Goal: Task Accomplishment & Management: Manage account settings

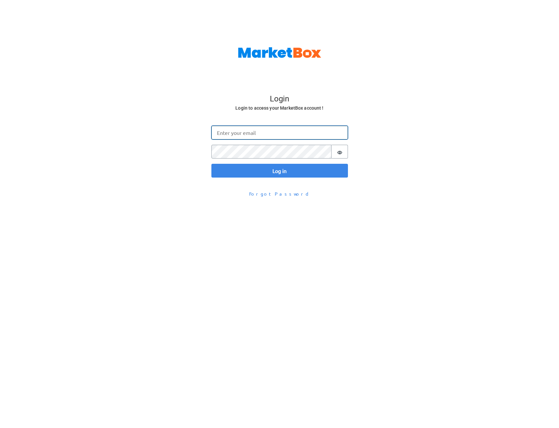
type input "omar@gomarketbox.com"
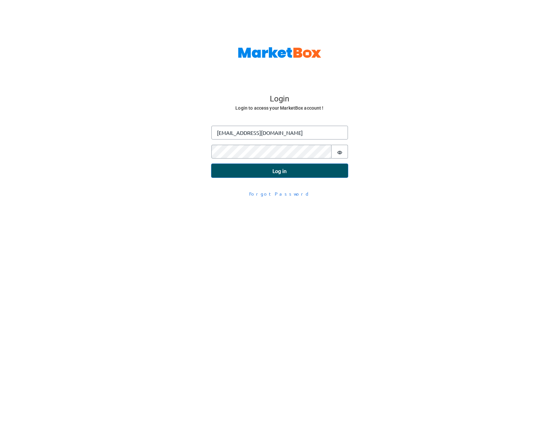
click at [266, 170] on button "Log in" at bounding box center [279, 171] width 136 height 14
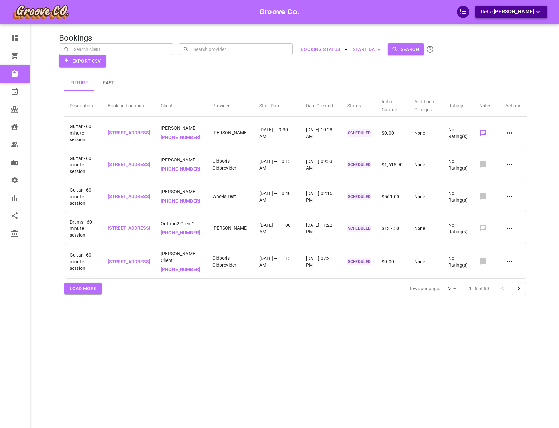
click at [506, 8] on p "Hello, Omar Tahir" at bounding box center [510, 12] width 61 height 8
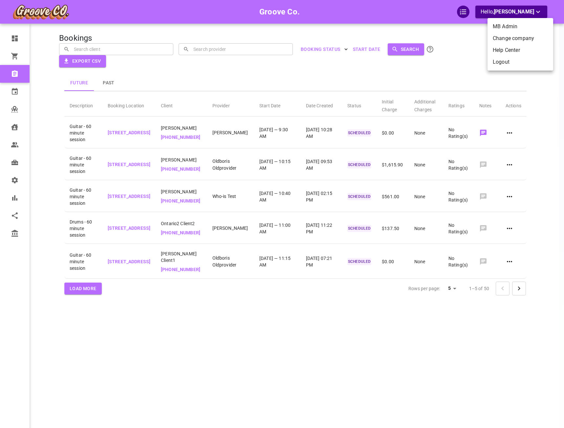
click at [515, 36] on li "Change company" at bounding box center [520, 38] width 66 height 12
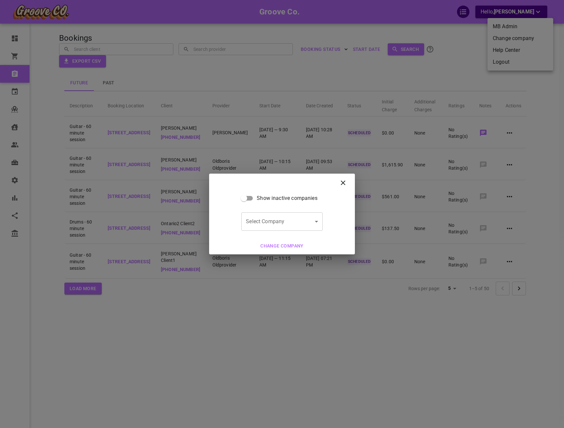
click at [292, 222] on body "Groove Co. Hello, Omar Tahir Dashboard Orders Bookings Calendar Map Clients Use…" at bounding box center [282, 234] width 564 height 468
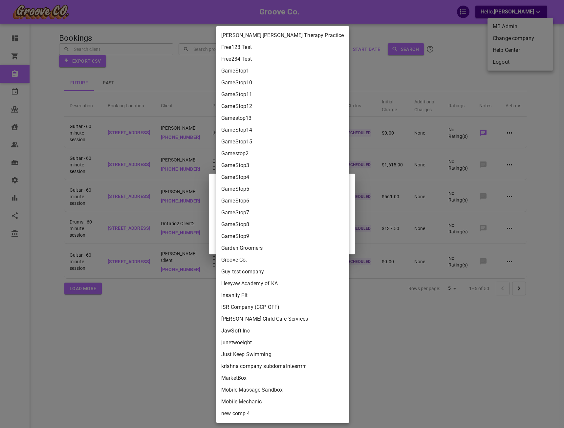
scroll to position [1345, 0]
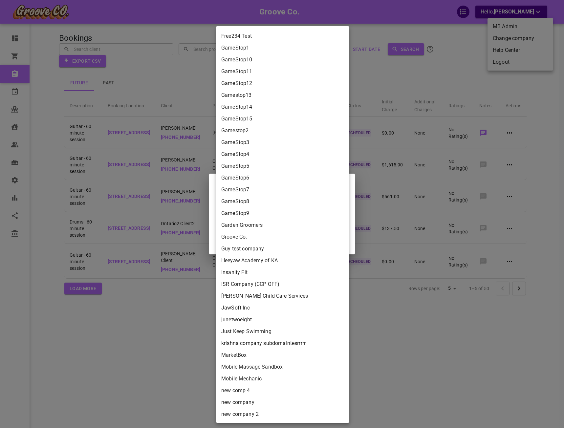
click at [285, 260] on li "Heeyaw Academy of KA" at bounding box center [282, 261] width 133 height 12
type input "2ca0d95f-5354-486a-af0f-18d79afab328"
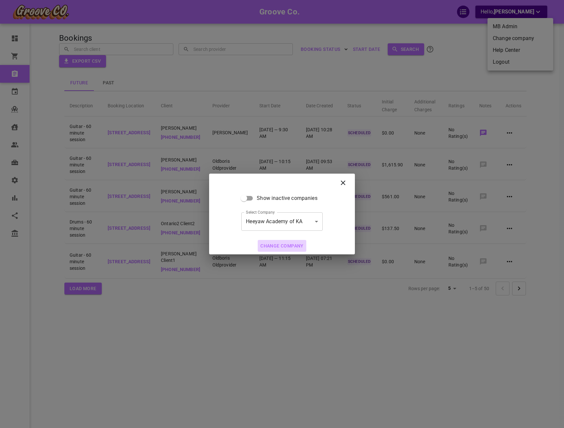
click at [286, 240] on button "Change company" at bounding box center [282, 246] width 49 height 12
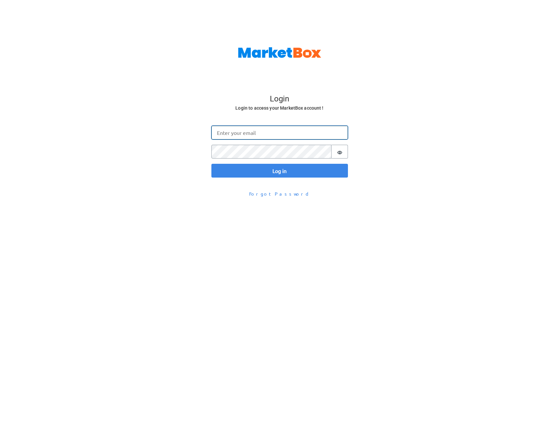
click at [272, 136] on input "Email" at bounding box center [279, 133] width 136 height 14
type input "omar@gomarketbox.com"
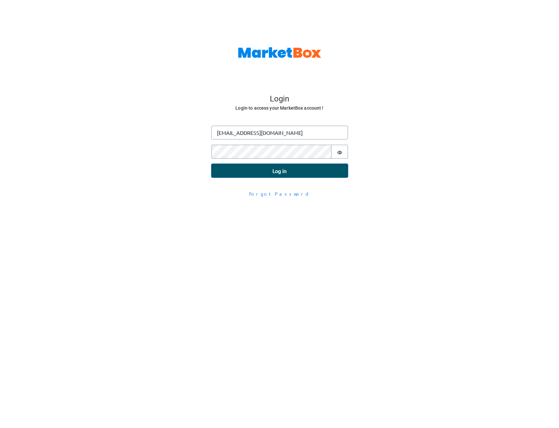
click at [261, 170] on button "Log in" at bounding box center [279, 171] width 136 height 14
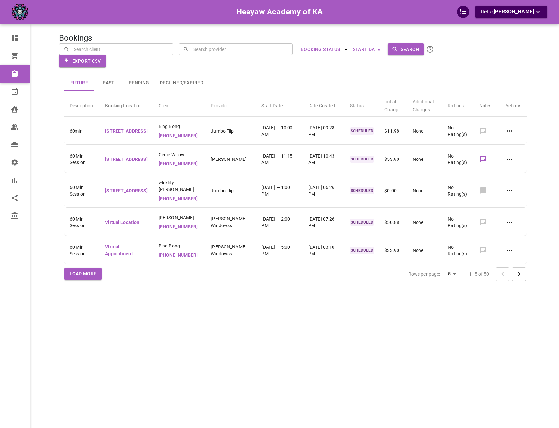
click at [452, 359] on div "Bookings ​ ​ ​ ​ BOOKING STATUS Start Date Search Export CSV Future Past Pendin…" at bounding box center [295, 224] width 472 height 428
click at [424, 75] on div "Future Past Pending Declined/Expired" at bounding box center [295, 83] width 462 height 16
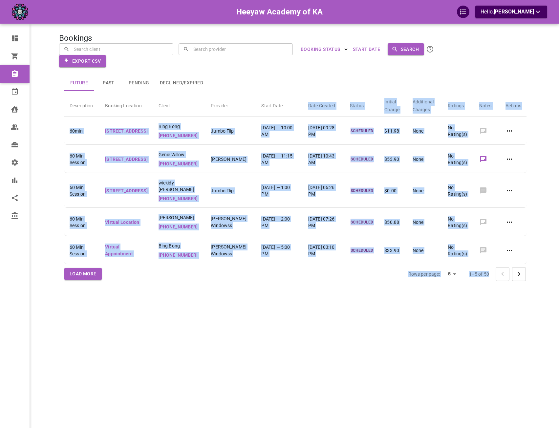
drag, startPoint x: 536, startPoint y: 104, endPoint x: 275, endPoint y: 105, distance: 260.5
click at [275, 105] on div "Heeyaw Academy of KA Hello, Omar Tahir Dashboard Orders Bookings Calendar Clien…" at bounding box center [295, 224] width 503 height 428
click at [274, 105] on th "Start Date" at bounding box center [279, 105] width 47 height 24
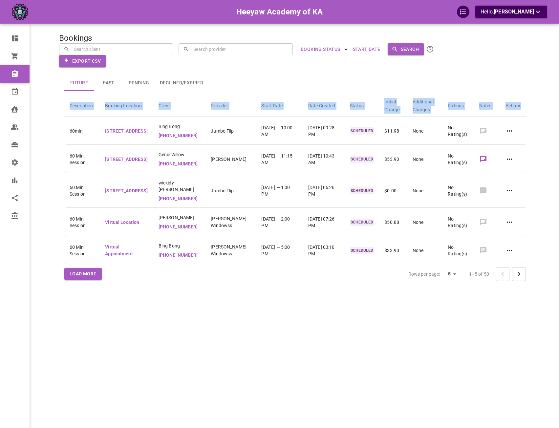
drag, startPoint x: 70, startPoint y: 104, endPoint x: 522, endPoint y: 107, distance: 452.1
click at [522, 107] on tr "Description Booking Location Client Provider Start Date Date Created Status Ini…" at bounding box center [295, 105] width 462 height 24
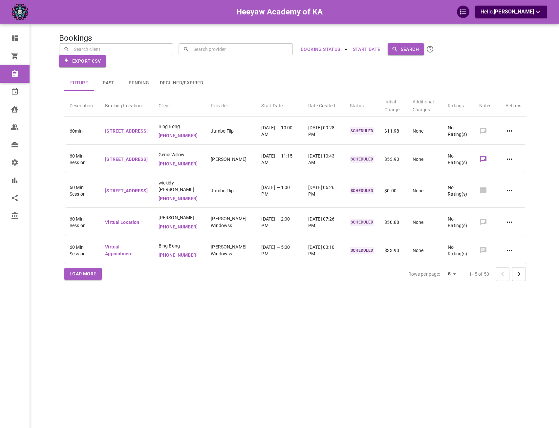
click at [540, 94] on main at bounding box center [539, 224] width 15 height 428
click at [494, 82] on div "Future Past Pending Declined/Expired" at bounding box center [295, 83] width 462 height 16
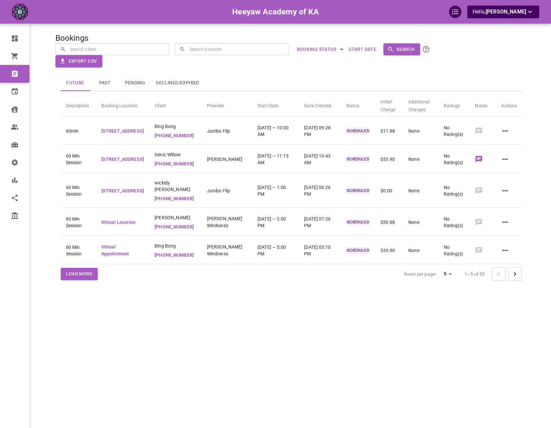
click at [471, 31] on div "Bookings ​ ​ ​ ​ BOOKING STATUS Start Date Search Export CSV Future Past Pendin…" at bounding box center [291, 224] width 472 height 428
click at [508, 79] on div "Future Past Pending Declined/Expired" at bounding box center [292, 83] width 462 height 16
click at [521, 68] on div "Future Past Pending Declined/Expired Description Booking Location Client Provid…" at bounding box center [291, 178] width 472 height 223
drag, startPoint x: 273, startPoint y: 75, endPoint x: 367, endPoint y: 68, distance: 94.8
click at [273, 75] on div "Future Past Pending Declined/Expired" at bounding box center [292, 83] width 462 height 16
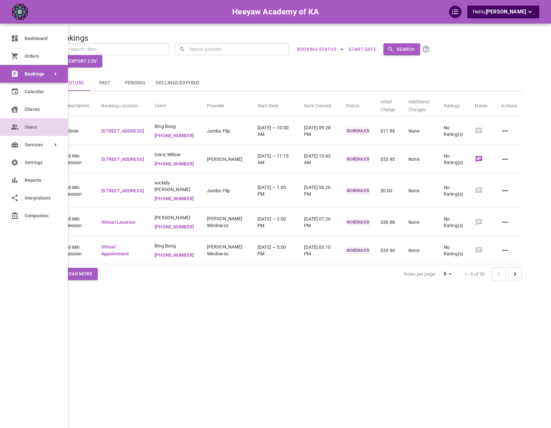
click at [27, 122] on link "Users" at bounding box center [34, 127] width 68 height 18
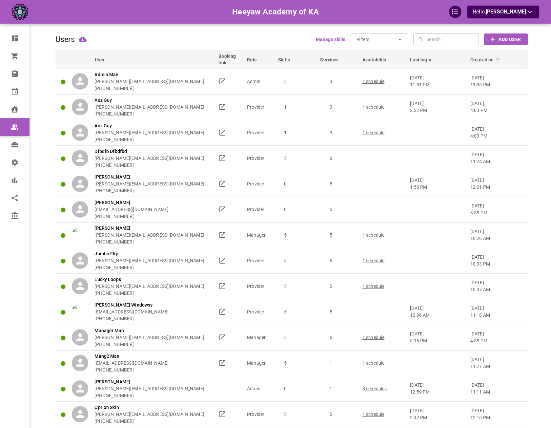
click at [484, 56] on th "Created on" at bounding box center [498, 59] width 60 height 18
click at [484, 56] on span "Created on" at bounding box center [486, 59] width 32 height 7
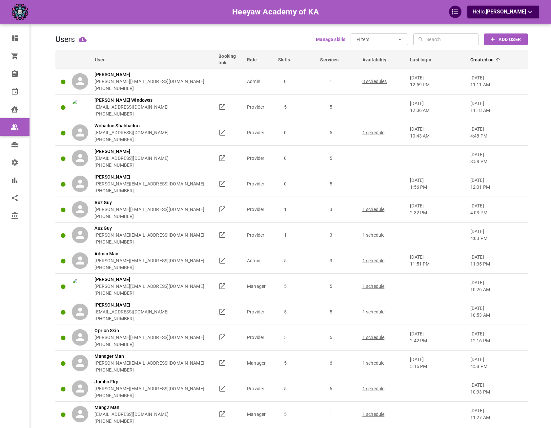
click at [488, 57] on span "Created on" at bounding box center [486, 59] width 32 height 7
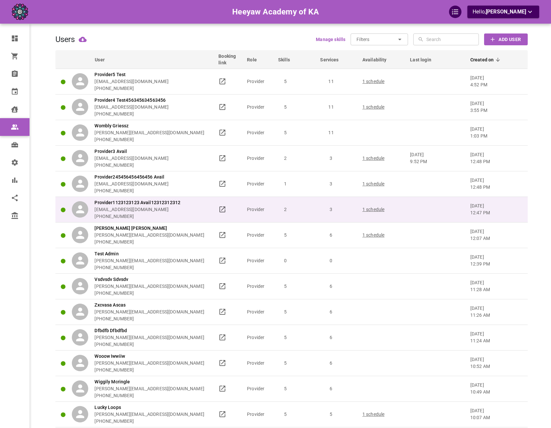
click at [451, 204] on td at bounding box center [437, 210] width 60 height 26
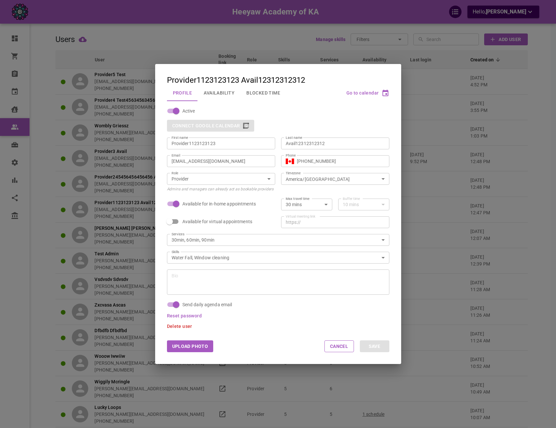
drag, startPoint x: 228, startPoint y: 147, endPoint x: 198, endPoint y: 145, distance: 29.9
click at [198, 145] on div "Provider1123123123 First name" at bounding box center [221, 143] width 108 height 12
click at [214, 140] on input "Provider1123123123" at bounding box center [221, 143] width 99 height 7
drag, startPoint x: 215, startPoint y: 142, endPoint x: 191, endPoint y: 144, distance: 24.4
click at [191, 144] on input "Provider1123123123" at bounding box center [221, 143] width 99 height 7
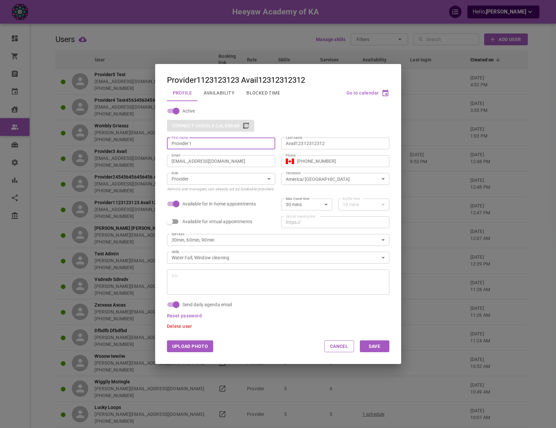
type input "Provider1"
drag, startPoint x: 348, startPoint y: 145, endPoint x: 295, endPoint y: 148, distance: 52.9
click at [295, 148] on div "Avail12312312312 Last name" at bounding box center [335, 143] width 108 height 12
type input "Avail"
click at [375, 345] on button "Save" at bounding box center [375, 346] width 30 height 12
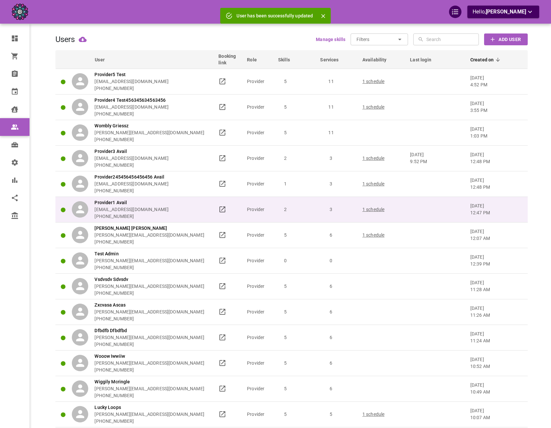
click at [187, 210] on div "Provider1 Avail omar+heeyawpa1@gomarketbox.com +14168360759" at bounding box center [142, 209] width 141 height 21
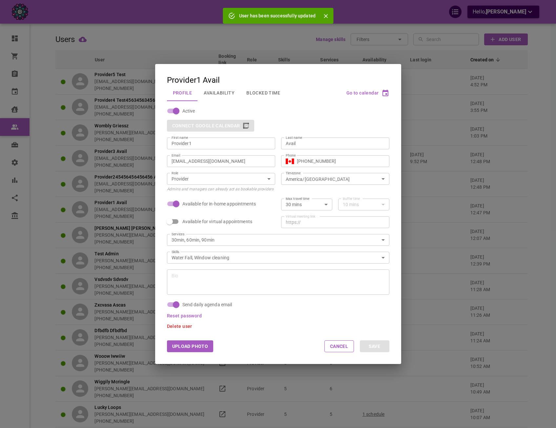
click at [261, 96] on button "Blocked Time" at bounding box center [263, 92] width 46 height 17
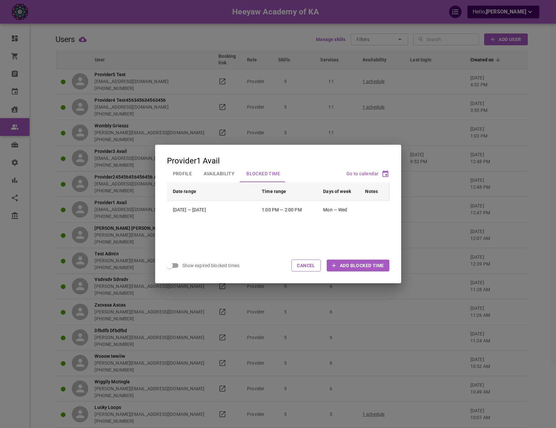
click at [359, 264] on span "Add Blocked Time" at bounding box center [362, 265] width 44 height 7
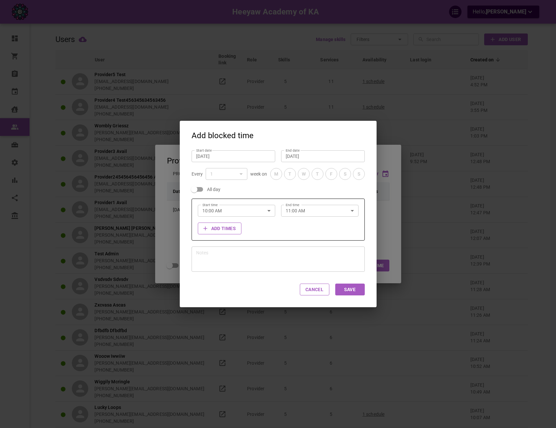
click at [166, 190] on div "Add blocked time Start date Aug 15, 2025 Start date End date Aug 15, 2025 End d…" at bounding box center [278, 214] width 556 height 428
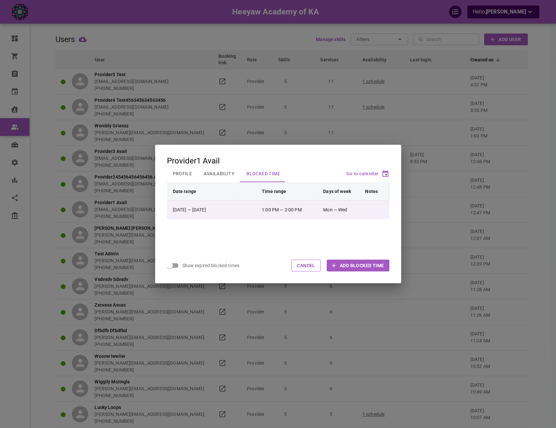
click at [348, 213] on td "Mon — Wed" at bounding box center [341, 209] width 42 height 18
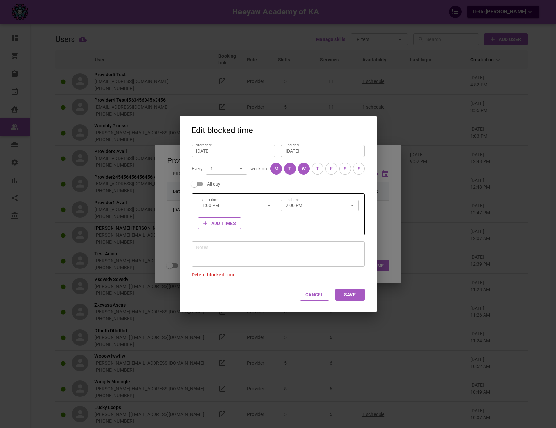
click at [224, 279] on div "Cancel Save" at bounding box center [278, 294] width 197 height 35
click at [225, 275] on span "Delete blocked time" at bounding box center [214, 274] width 44 height 5
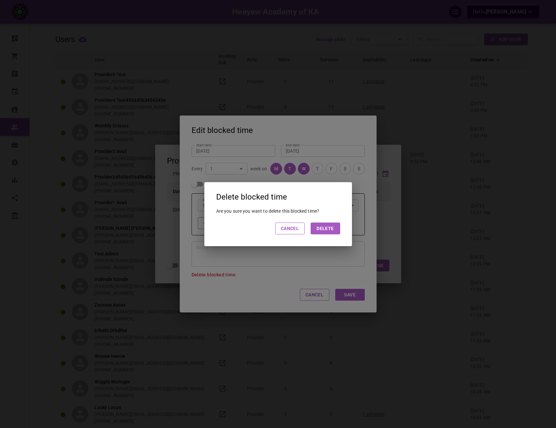
click at [324, 230] on button "Delete" at bounding box center [326, 228] width 30 height 12
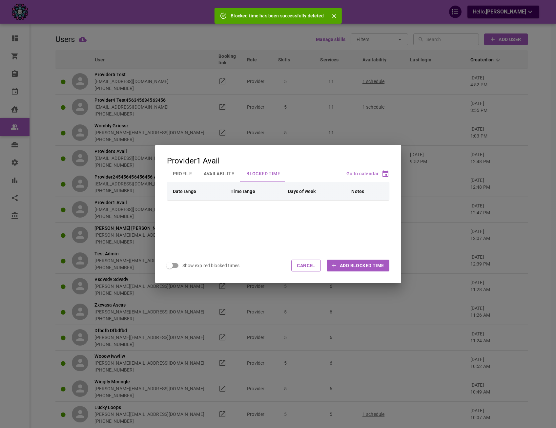
click at [323, 233] on div "Date range Time range Days of week Notes" at bounding box center [278, 215] width 246 height 66
click at [333, 265] on icon "button" at bounding box center [334, 265] width 7 height 7
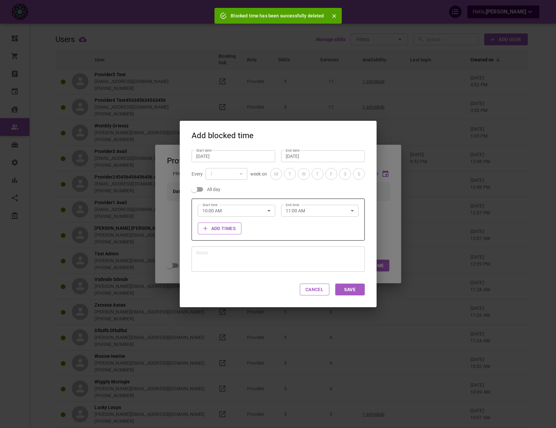
click at [243, 157] on input "[DATE]" at bounding box center [233, 156] width 74 height 7
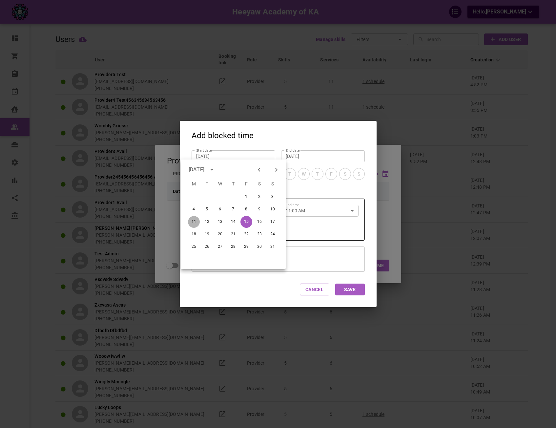
click at [195, 225] on button "11" at bounding box center [194, 222] width 12 height 12
type input "[DATE]"
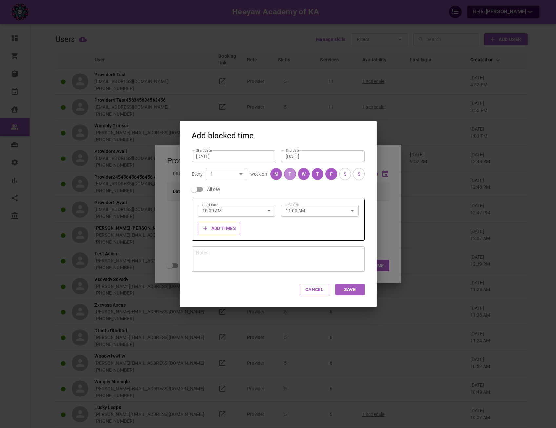
click at [291, 174] on div "T" at bounding box center [289, 174] width 3 height 7
click at [306, 173] on button "W" at bounding box center [304, 174] width 12 height 12
click at [319, 176] on button "T" at bounding box center [318, 174] width 12 height 12
click at [329, 175] on button "F" at bounding box center [331, 174] width 12 height 12
click at [327, 157] on input "[DATE]" at bounding box center [323, 156] width 74 height 7
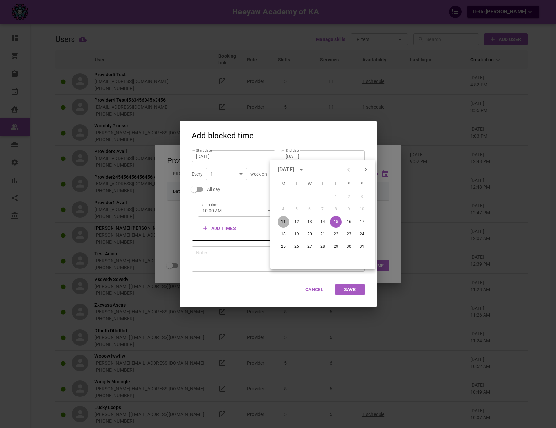
click at [286, 221] on button "11" at bounding box center [284, 222] width 12 height 12
type input "[DATE]"
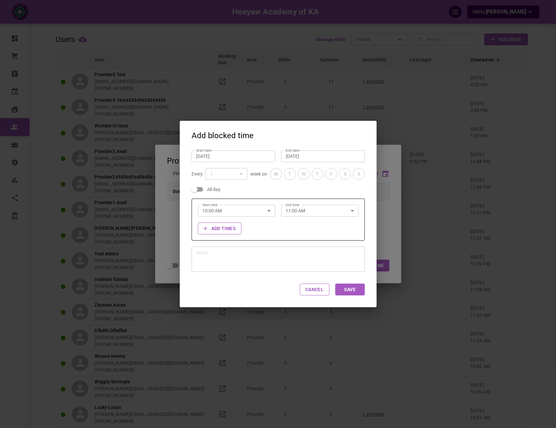
click at [307, 187] on div "All day" at bounding box center [275, 186] width 179 height 13
click at [272, 206] on div "10:00 AM Start time" at bounding box center [236, 211] width 77 height 12
click at [269, 209] on div at bounding box center [278, 214] width 556 height 428
click at [202, 189] on input "All day" at bounding box center [194, 189] width 37 height 12
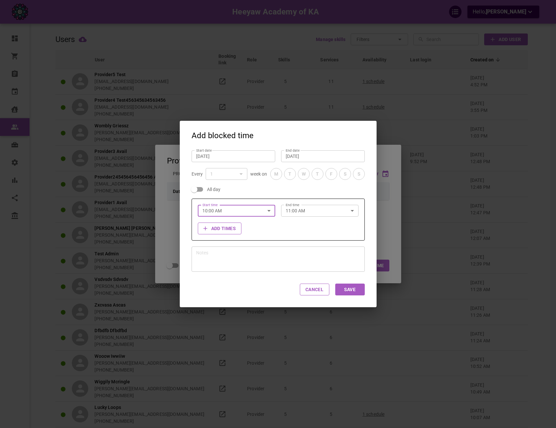
checkbox input "true"
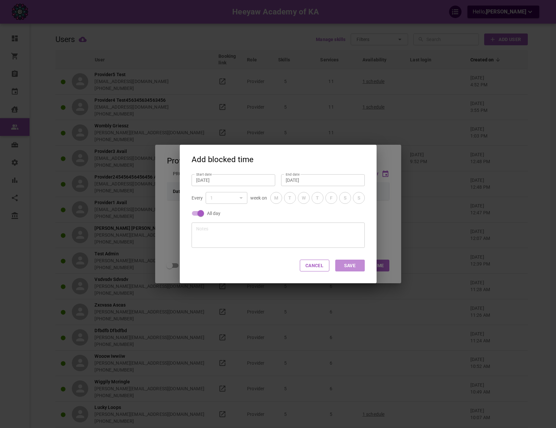
click at [355, 266] on button "Save" at bounding box center [350, 266] width 30 height 12
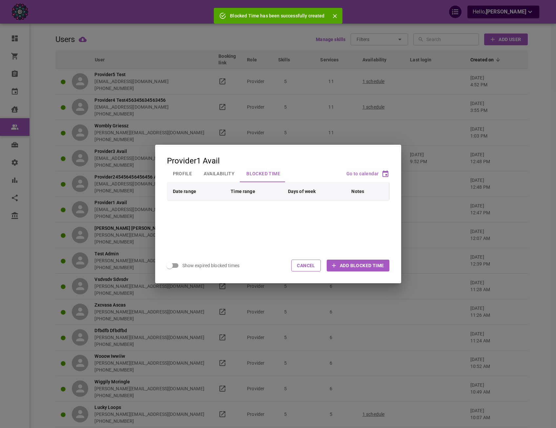
click at [209, 174] on button "Availability" at bounding box center [219, 173] width 43 height 17
click at [255, 173] on button "Blocked Time" at bounding box center [263, 173] width 46 height 17
click at [174, 267] on input "Show expired blocked times" at bounding box center [169, 265] width 37 height 12
checkbox input "true"
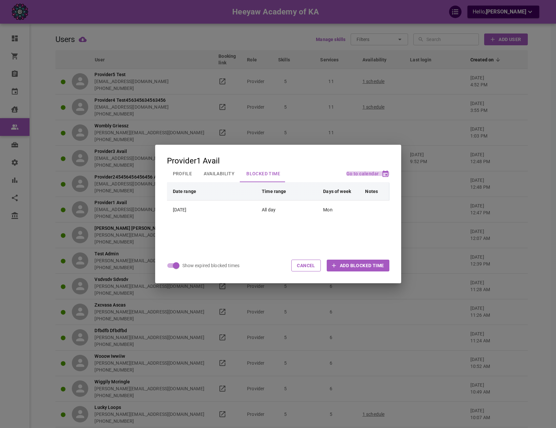
click at [375, 175] on span "Go to calendar" at bounding box center [362, 173] width 32 height 5
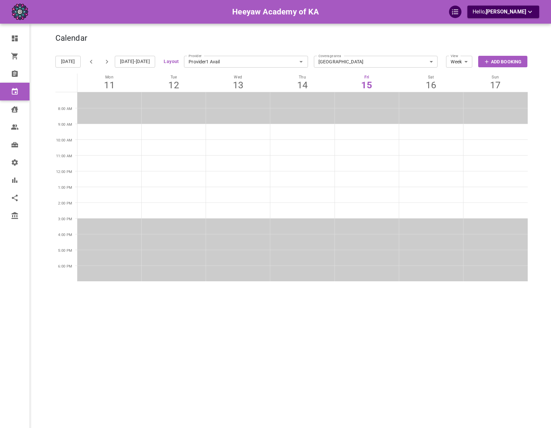
click at [174, 62] on button "Layout" at bounding box center [171, 61] width 15 height 8
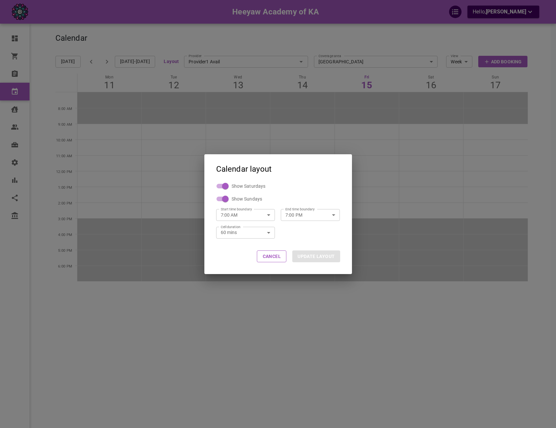
click at [267, 214] on icon "button" at bounding box center [269, 215] width 8 height 8
click at [265, 231] on li "12:00 AM" at bounding box center [245, 229] width 59 height 12
type input "12:00 AM"
click at [327, 256] on button "UPDATE LAYOUT" at bounding box center [316, 256] width 48 height 12
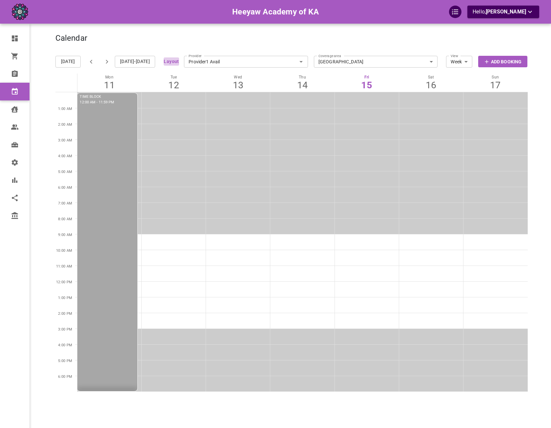
click at [175, 63] on button "Layout" at bounding box center [171, 61] width 15 height 8
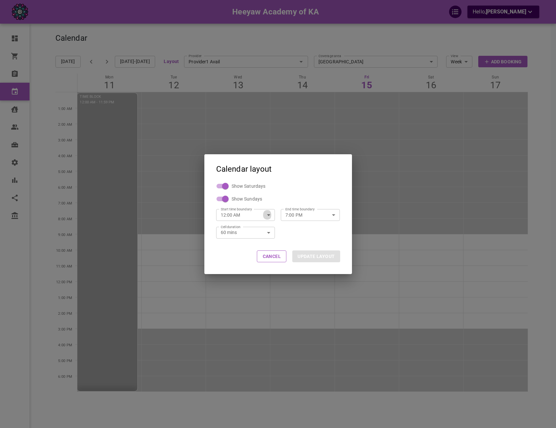
click at [270, 214] on icon "button" at bounding box center [269, 215] width 8 height 8
click at [262, 244] on li "3:00 PM" at bounding box center [245, 243] width 59 height 12
click at [265, 214] on icon "button" at bounding box center [269, 215] width 8 height 8
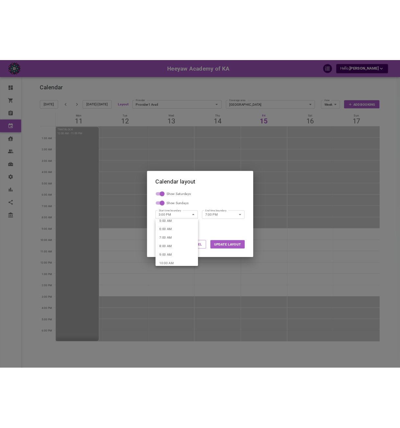
scroll to position [66, 0]
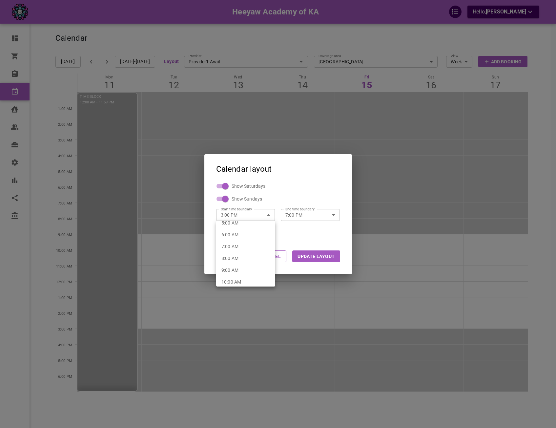
click at [251, 256] on li "8:00 AM" at bounding box center [245, 258] width 59 height 12
type input "8:00 AM"
click at [325, 259] on button "UPDATE LAYOUT" at bounding box center [316, 256] width 48 height 12
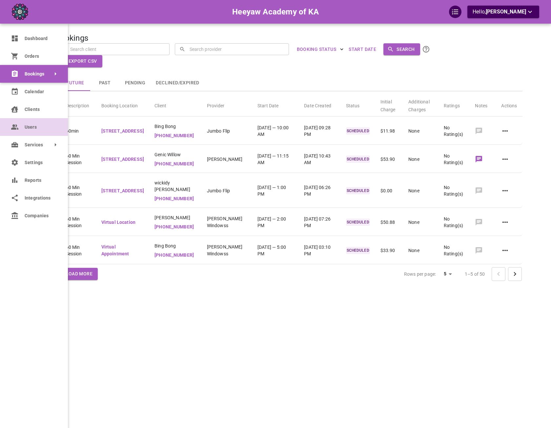
click at [24, 132] on link "Users" at bounding box center [34, 127] width 68 height 18
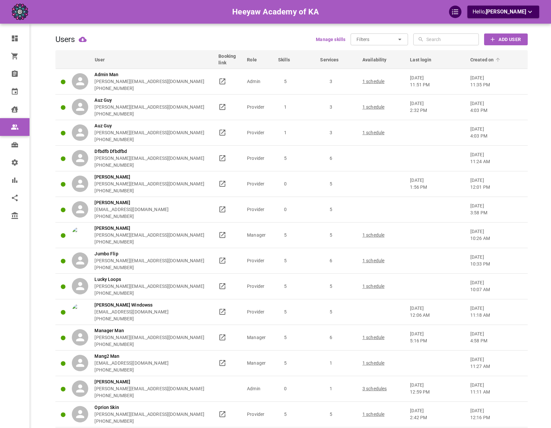
click at [487, 58] on span "Created on" at bounding box center [486, 59] width 32 height 7
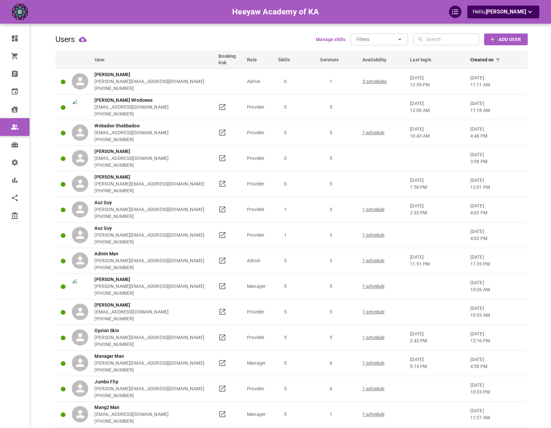
click at [487, 58] on span "Created on" at bounding box center [486, 59] width 32 height 7
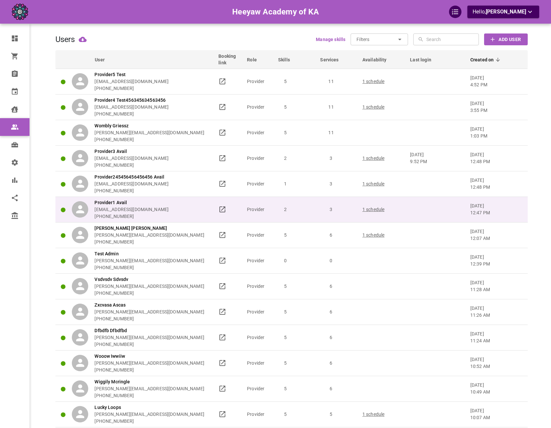
click at [441, 202] on td at bounding box center [437, 210] width 60 height 26
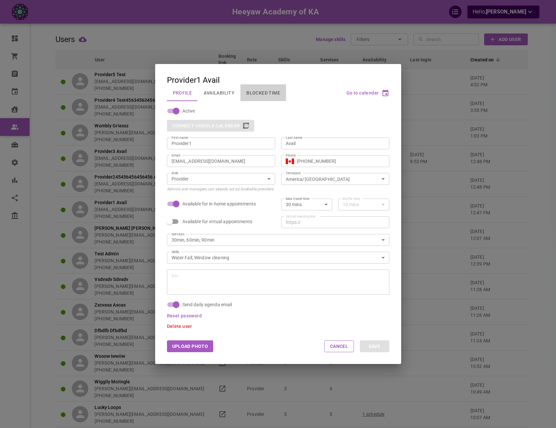
click at [250, 92] on button "Blocked Time" at bounding box center [263, 92] width 46 height 17
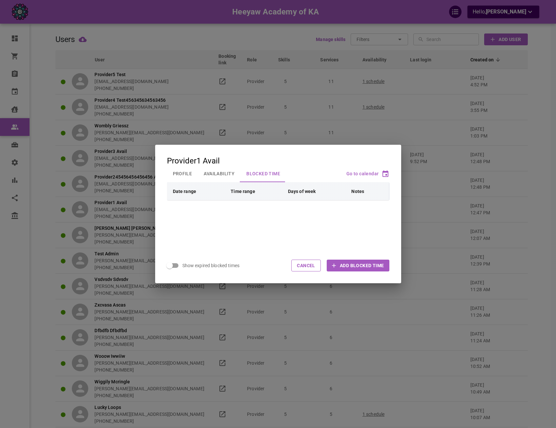
click at [179, 266] on input "Show expired blocked times" at bounding box center [169, 265] width 37 height 12
checkbox input "true"
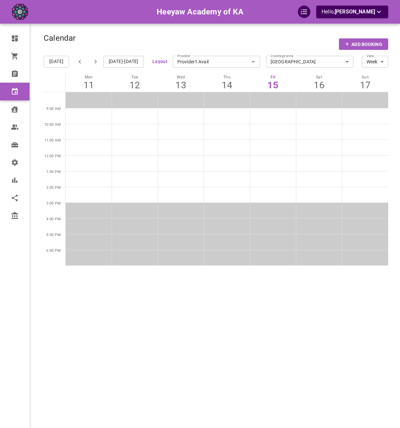
click at [269, 23] on div "Heeyaw Academy of KA Hello, Omar Tahir" at bounding box center [200, 12] width 400 height 24
click at [159, 64] on button "Layout" at bounding box center [159, 61] width 15 height 8
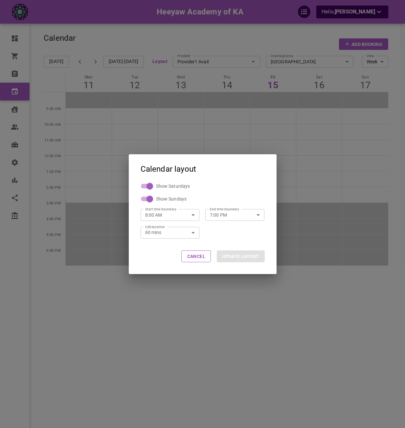
click at [189, 216] on button "button" at bounding box center [191, 214] width 8 height 11
click at [185, 228] on li "12:00 AM" at bounding box center [169, 229] width 59 height 12
type input "12:00 AM"
click at [236, 260] on button "UPDATE LAYOUT" at bounding box center [241, 256] width 48 height 12
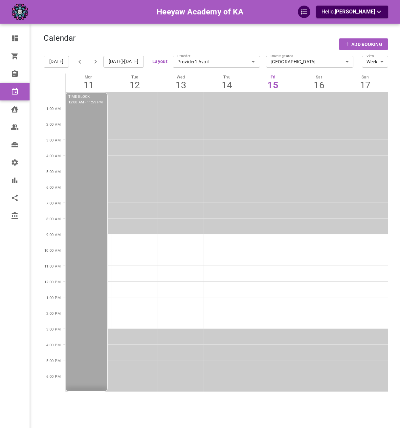
drag, startPoint x: 160, startPoint y: 67, endPoint x: 161, endPoint y: 61, distance: 6.0
click at [160, 64] on div "Layout Provider Provider1 Avail Provider Coverage area Stonehaven Springs Plaza…" at bounding box center [252, 62] width 213 height 24
click at [161, 61] on button "Layout" at bounding box center [159, 61] width 15 height 8
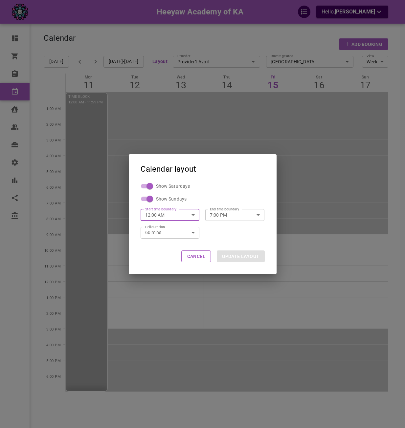
click at [179, 219] on input "12:00 AM" at bounding box center [162, 214] width 45 height 17
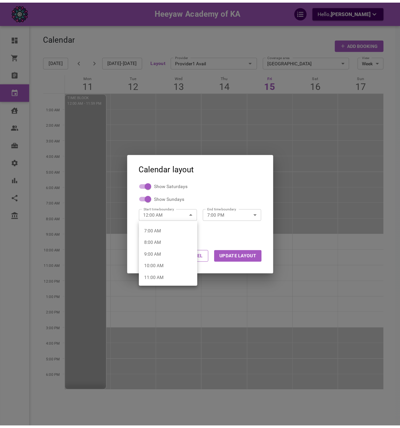
scroll to position [66, 0]
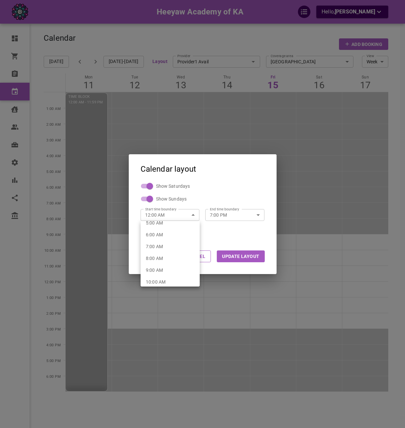
click at [172, 251] on li "7:00 AM" at bounding box center [169, 246] width 59 height 12
type input "7:00 AM"
click at [227, 254] on button "UPDATE LAYOUT" at bounding box center [241, 256] width 48 height 12
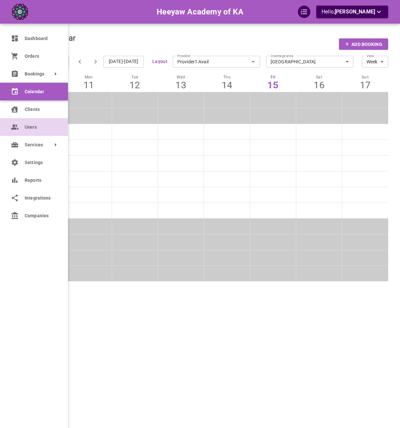
click at [15, 130] on icon at bounding box center [14, 126] width 6 height 5
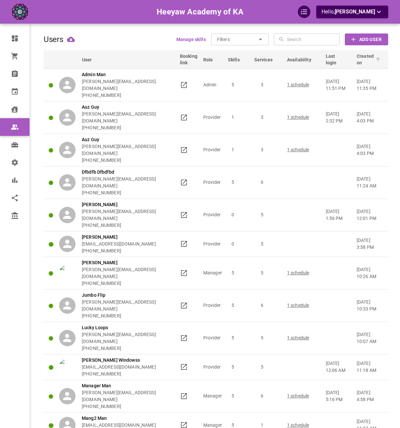
click at [361, 64] on span "Created on" at bounding box center [369, 59] width 26 height 13
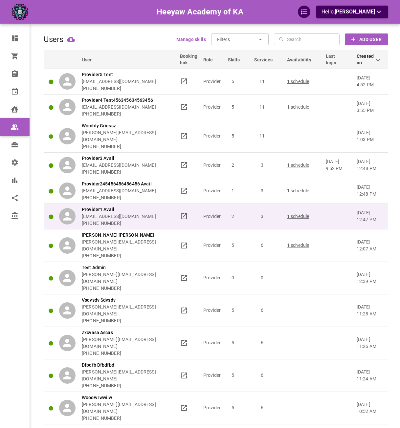
click at [346, 210] on td at bounding box center [338, 216] width 31 height 26
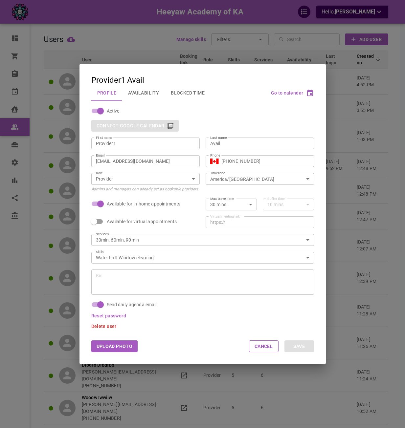
click at [172, 91] on button "Blocked Time" at bounding box center [188, 92] width 46 height 17
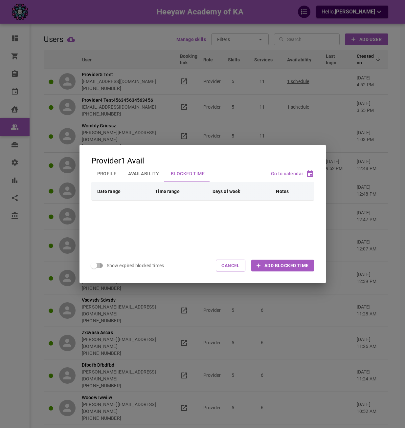
click at [94, 263] on input "Show expired blocked times" at bounding box center [93, 265] width 37 height 12
checkbox input "true"
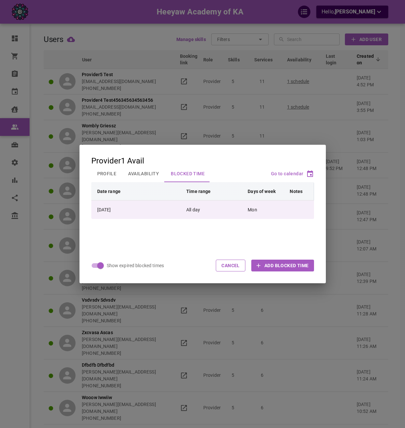
click at [218, 205] on td "All day" at bounding box center [213, 209] width 61 height 18
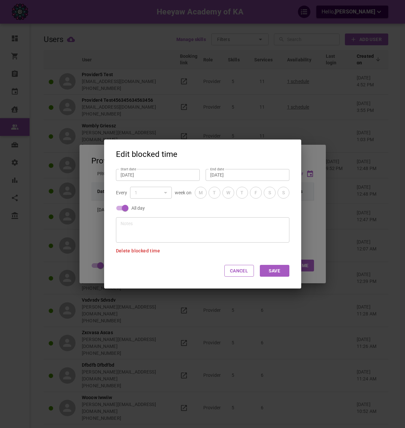
click at [220, 172] on input "[DATE]" at bounding box center [247, 175] width 74 height 7
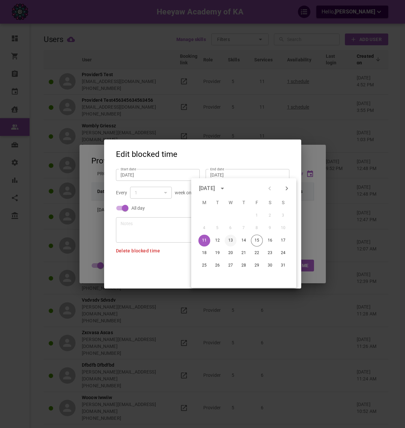
click at [231, 241] on button "13" at bounding box center [230, 241] width 12 height 12
type input "[DATE]"
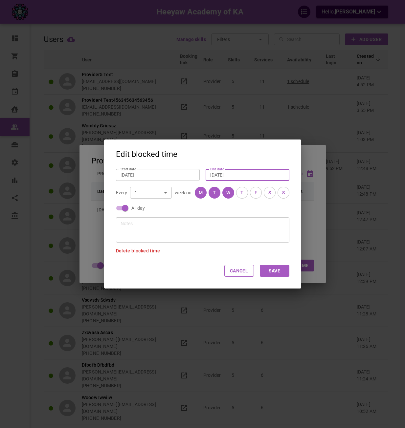
click at [275, 268] on button "Save" at bounding box center [275, 271] width 30 height 12
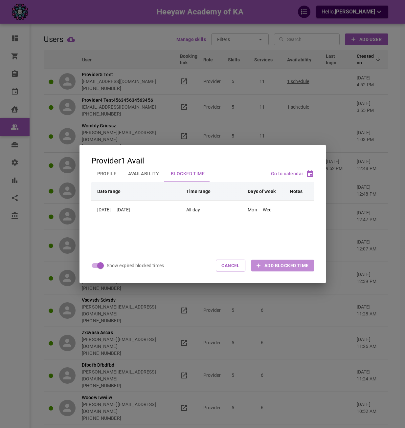
click at [282, 263] on span "Add Blocked Time" at bounding box center [286, 265] width 44 height 7
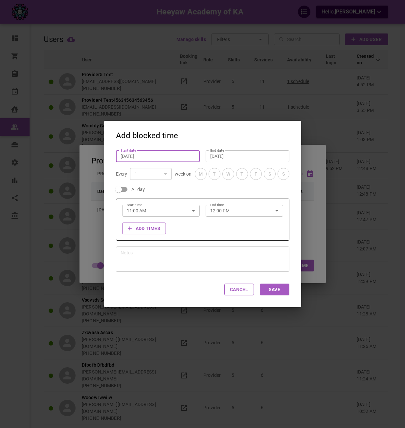
click at [184, 156] on input "[DATE]" at bounding box center [157, 156] width 74 height 7
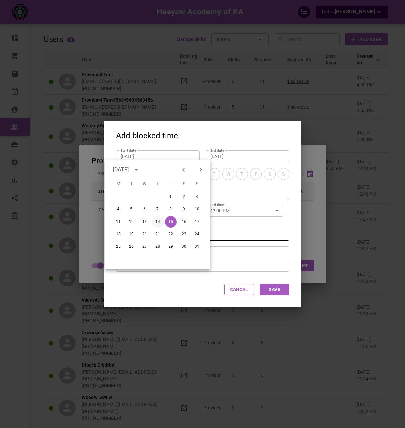
click at [156, 220] on button "14" at bounding box center [158, 222] width 12 height 12
type input "[DATE]"
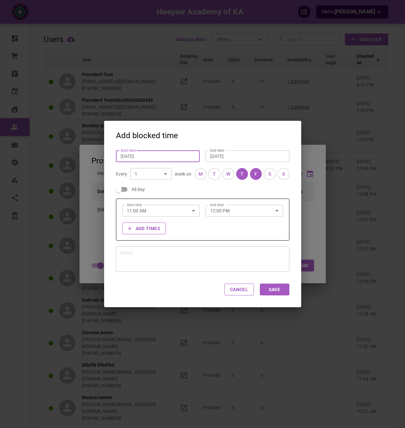
click at [213, 157] on input "[DATE]" at bounding box center [247, 156] width 74 height 7
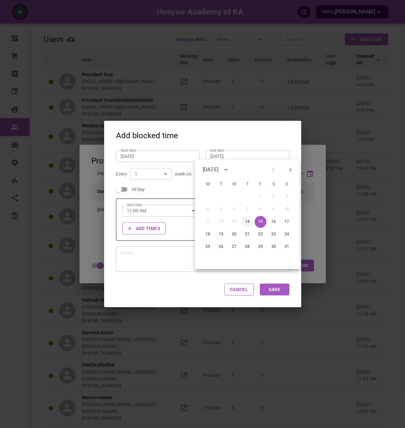
click at [248, 219] on button "14" at bounding box center [247, 222] width 12 height 12
type input "[DATE]"
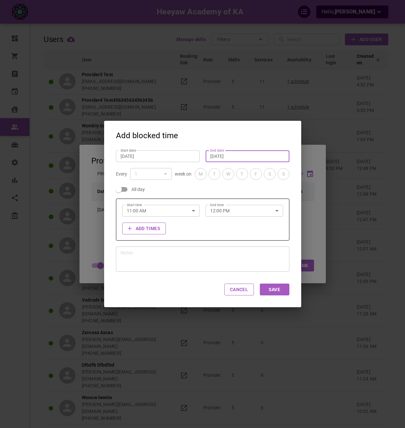
click at [190, 213] on icon "button" at bounding box center [193, 211] width 8 height 8
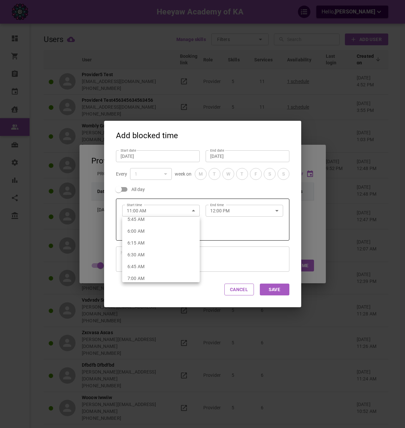
scroll to position [266, 0]
drag, startPoint x: 163, startPoint y: 240, endPoint x: 176, endPoint y: 231, distance: 15.2
click at [163, 240] on li "6:00 AM" at bounding box center [160, 243] width 77 height 12
type input "6:00 AM"
click at [230, 210] on input "12:00 PM" at bounding box center [236, 210] width 63 height 17
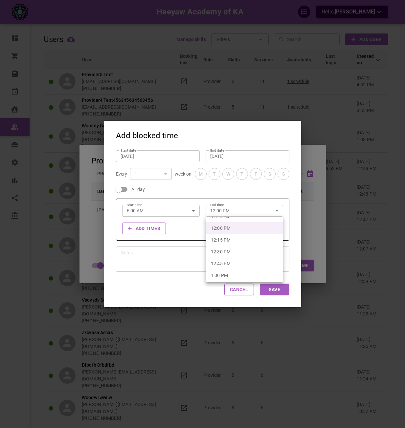
scroll to position [575, 0]
click at [239, 265] on li "1:00 PM" at bounding box center [243, 264] width 77 height 12
type input "1:00 PM"
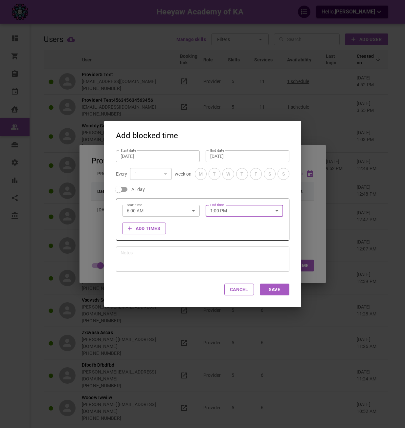
click at [264, 283] on div "Cancel Save" at bounding box center [202, 289] width 197 height 35
click at [265, 286] on button "Save" at bounding box center [275, 289] width 30 height 12
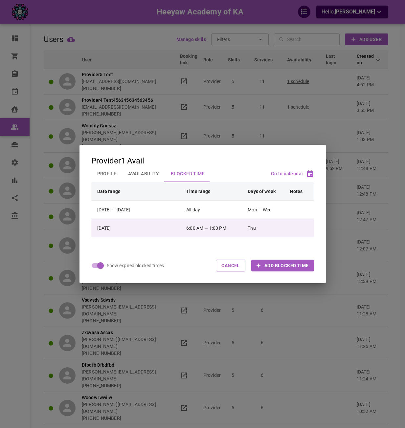
click at [234, 231] on td "6:00 AM — 1:00 PM" at bounding box center [213, 228] width 61 height 18
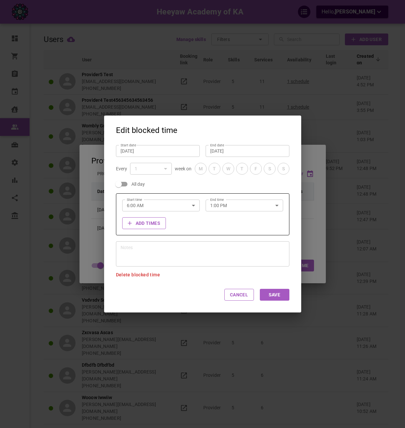
click at [154, 204] on input "6:00 AM" at bounding box center [153, 205] width 63 height 17
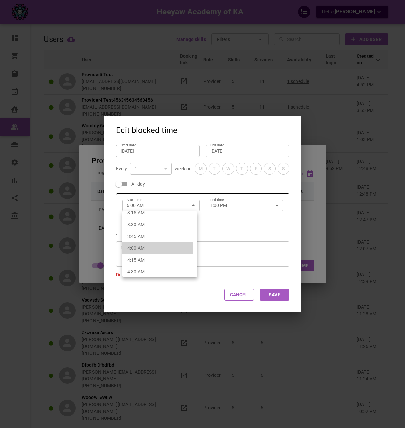
click at [148, 247] on li "4:00 AM" at bounding box center [159, 248] width 75 height 12
type input "4:00 AM"
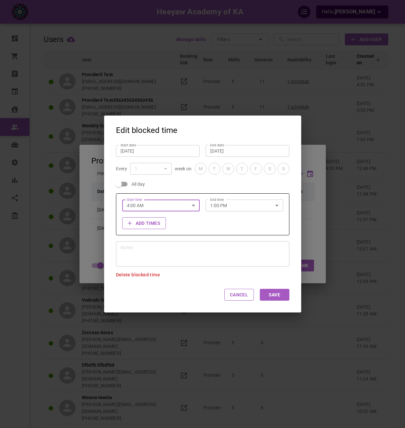
click at [264, 297] on button "Save" at bounding box center [275, 295] width 30 height 12
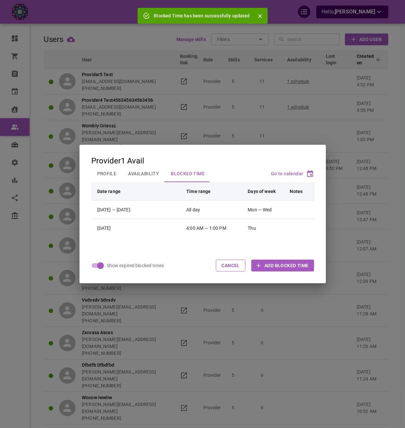
click at [238, 163] on div "Provider1 Avail" at bounding box center [202, 161] width 222 height 9
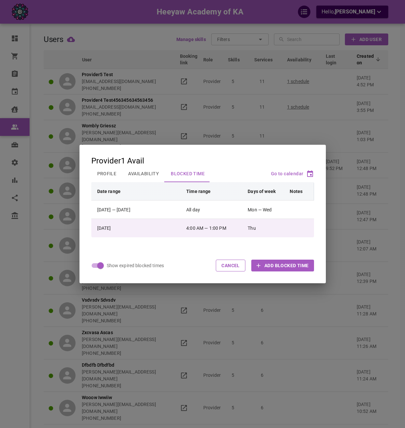
click at [185, 234] on td "4:00 AM — 1:00 PM" at bounding box center [213, 228] width 61 height 18
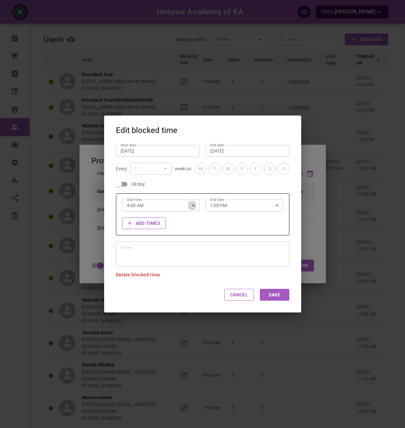
click at [189, 207] on icon "button" at bounding box center [193, 205] width 8 height 8
click at [171, 237] on li "4:30 AM" at bounding box center [159, 235] width 75 height 12
type input "4:30 AM"
click at [259, 243] on div "x Notes" at bounding box center [202, 253] width 173 height 25
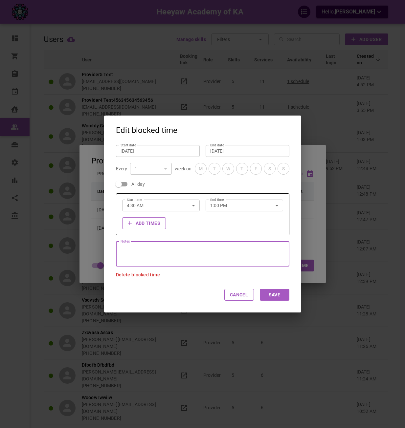
click at [262, 240] on div "Notes x Notes" at bounding box center [199, 250] width 179 height 31
click at [277, 290] on button "Save" at bounding box center [275, 295] width 30 height 12
